Goal: Use online tool/utility

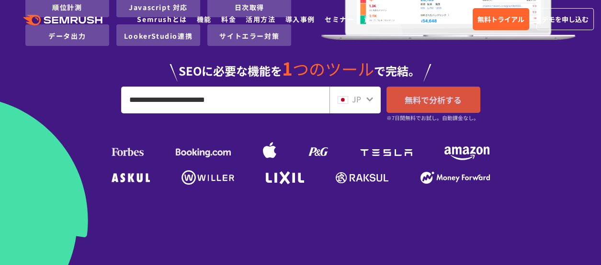
click at [430, 102] on span "無料で分析する" at bounding box center [433, 100] width 57 height 12
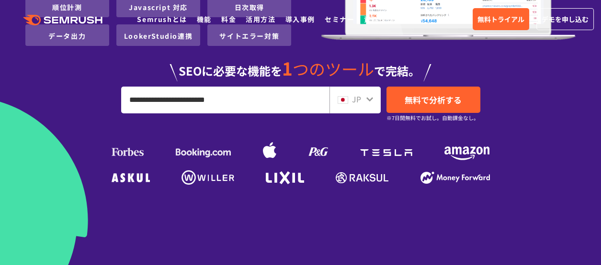
click at [221, 98] on input "**********" at bounding box center [225, 100] width 207 height 26
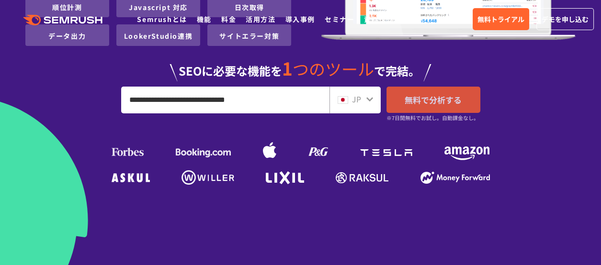
type input "**********"
click at [422, 102] on span "無料で分析する" at bounding box center [433, 100] width 57 height 12
